Goal: Transaction & Acquisition: Purchase product/service

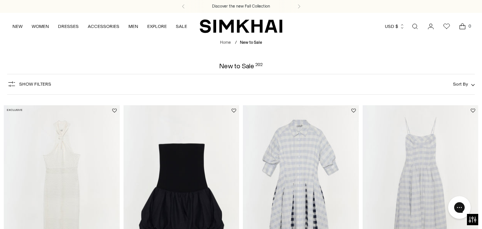
click at [43, 84] on span "Show Filters" at bounding box center [35, 83] width 32 height 5
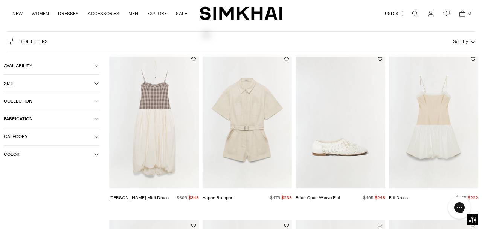
scroll to position [228, 0]
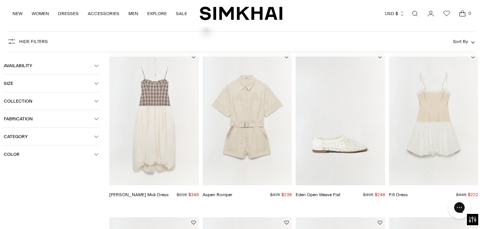
click at [96, 64] on icon "button" at bounding box center [96, 65] width 5 height 5
click at [96, 97] on icon "button" at bounding box center [96, 97] width 5 height 5
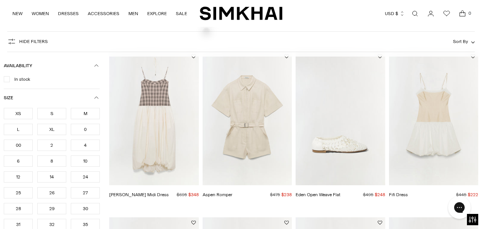
click at [15, 175] on div "12" at bounding box center [18, 176] width 29 height 11
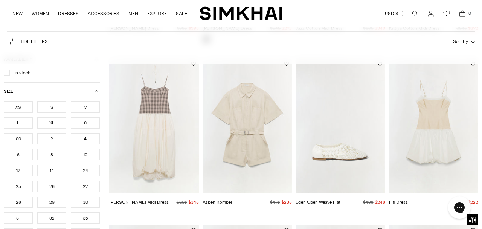
scroll to position [235, 0]
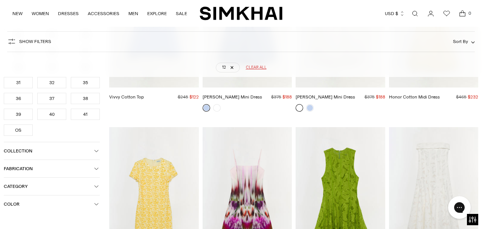
scroll to position [1389, 0]
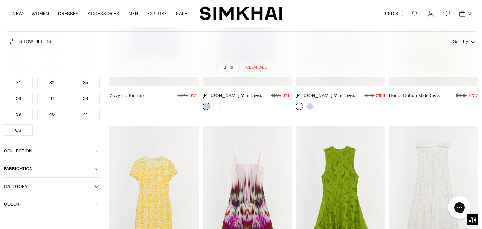
click at [96, 187] on icon "button" at bounding box center [96, 186] width 5 height 5
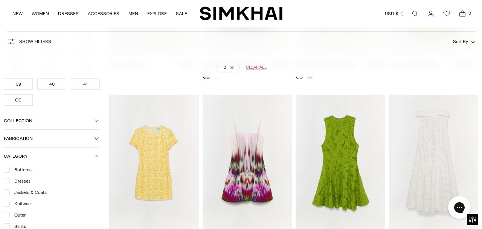
scroll to position [1420, 0]
click at [9, 178] on div at bounding box center [7, 180] width 6 height 6
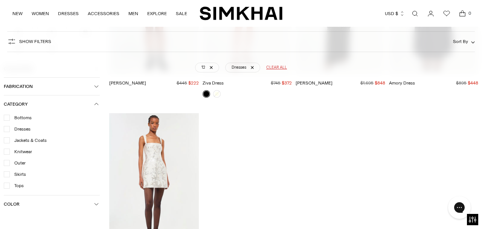
scroll to position [1756, 0]
click at [211, 68] on link "12" at bounding box center [207, 68] width 24 height 10
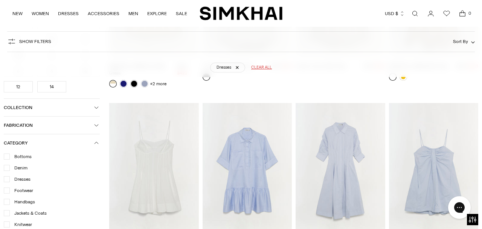
scroll to position [1434, 0]
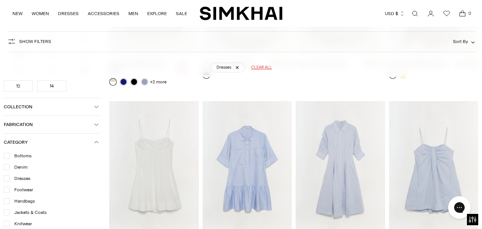
click at [0, 0] on img "Jazz Cotton Midi Dress" at bounding box center [0, 0] width 0 height 0
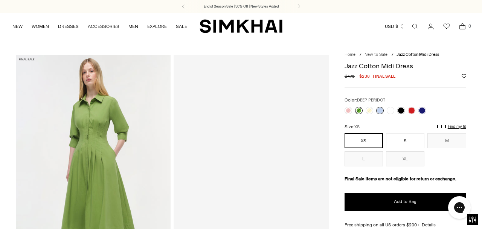
click at [359, 110] on link at bounding box center [359, 111] width 8 height 8
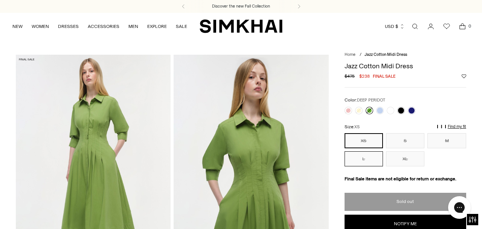
click at [367, 160] on button "L" at bounding box center [364, 158] width 38 height 15
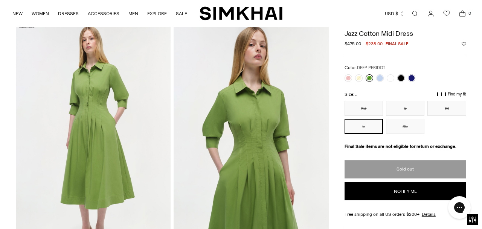
scroll to position [37, 0]
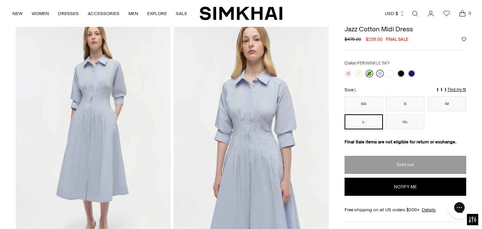
click at [381, 74] on link at bounding box center [380, 74] width 8 height 8
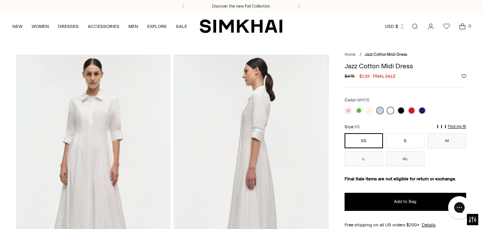
click at [390, 110] on link at bounding box center [391, 111] width 8 height 8
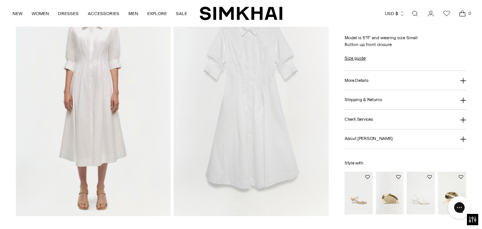
scroll to position [543, 0]
